Goal: Task Accomplishment & Management: Use online tool/utility

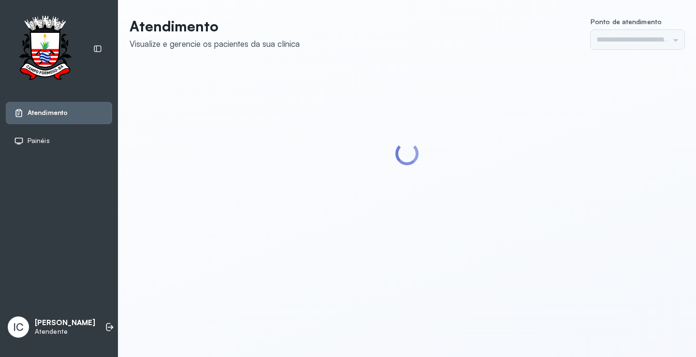
type input "*********"
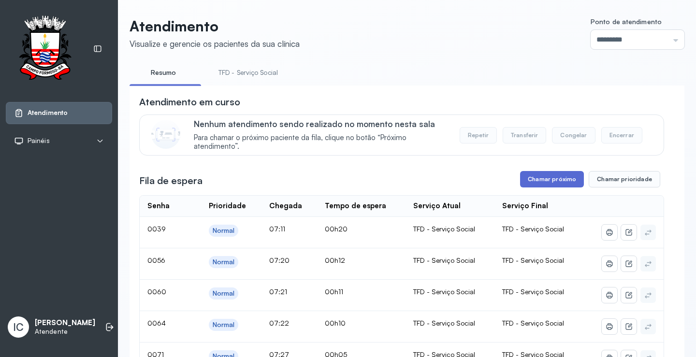
click at [573, 184] on button "Chamar próximo" at bounding box center [552, 179] width 64 height 16
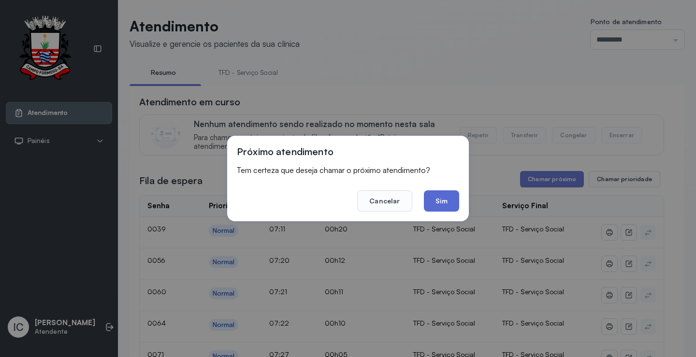
click at [452, 200] on button "Sim" at bounding box center [441, 200] width 35 height 21
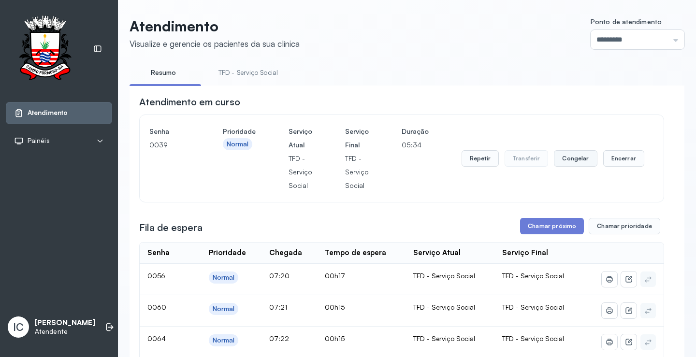
click at [574, 162] on button "Congelar" at bounding box center [575, 158] width 43 height 16
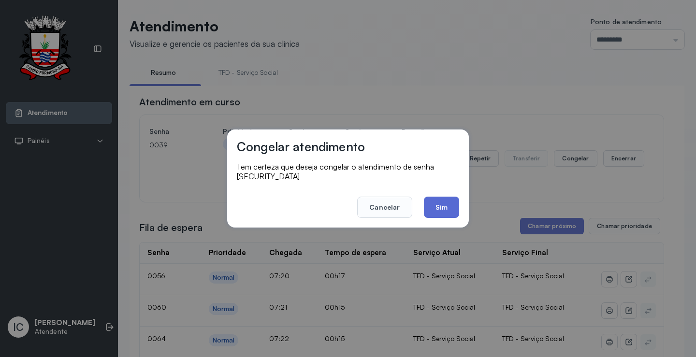
click at [447, 207] on button "Sim" at bounding box center [441, 207] width 35 height 21
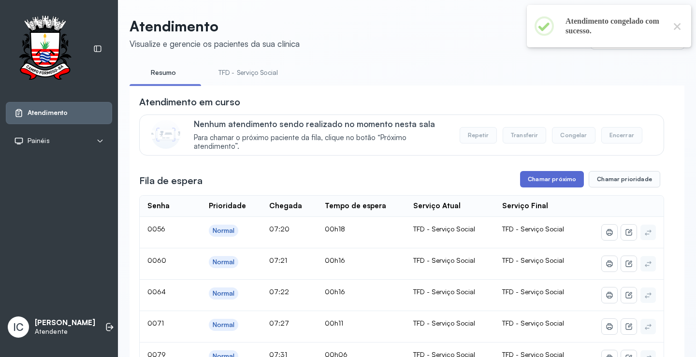
click at [553, 186] on button "Chamar próximo" at bounding box center [552, 179] width 64 height 16
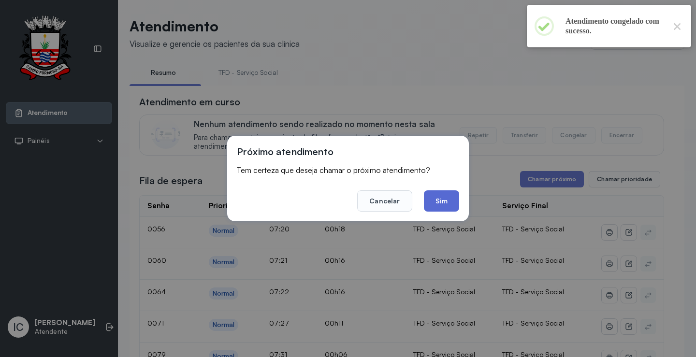
click at [445, 203] on button "Sim" at bounding box center [441, 200] width 35 height 21
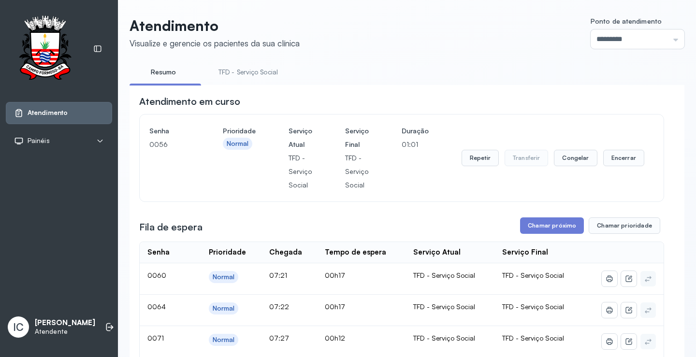
scroll to position [128, 0]
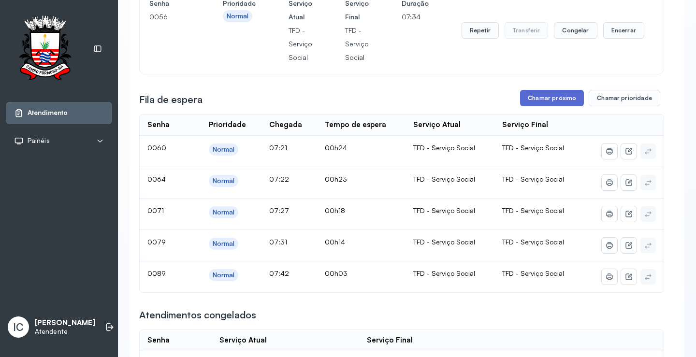
click at [571, 103] on button "Chamar próximo" at bounding box center [552, 98] width 64 height 16
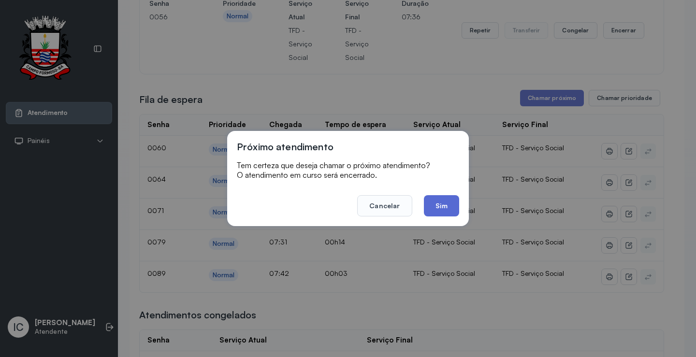
click at [441, 204] on button "Sim" at bounding box center [441, 205] width 35 height 21
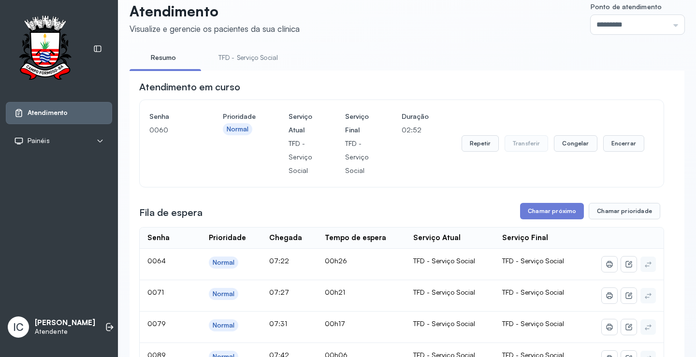
scroll to position [0, 0]
